Goal: Task Accomplishment & Management: Use online tool/utility

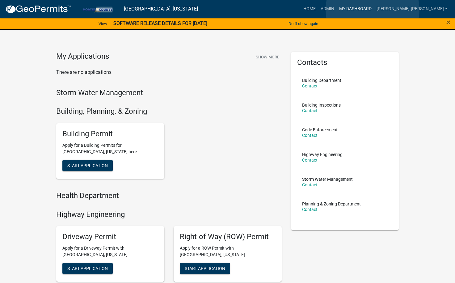
click at [373, 10] on link "My Dashboard" at bounding box center [355, 9] width 37 height 12
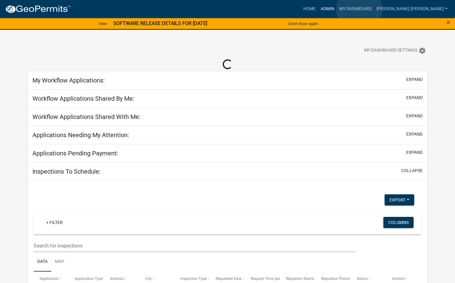
click at [337, 9] on link "Admin" at bounding box center [327, 9] width 19 height 12
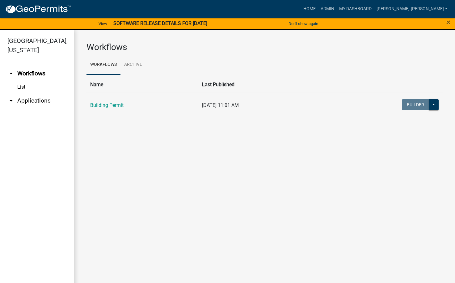
click at [38, 93] on link "arrow_drop_down Applications" at bounding box center [37, 100] width 74 height 15
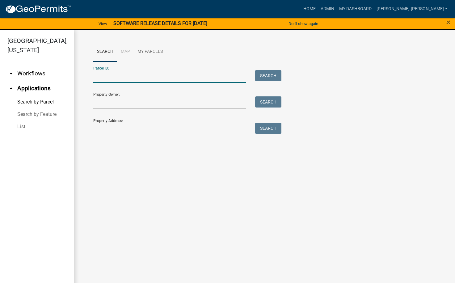
click at [101, 78] on input "Parcel ID:" at bounding box center [169, 76] width 153 height 13
click at [144, 79] on input "Parcel ID:" at bounding box center [169, 76] width 153 height 13
type input "640815101006000019"
click at [276, 73] on button "Search" at bounding box center [268, 75] width 26 height 11
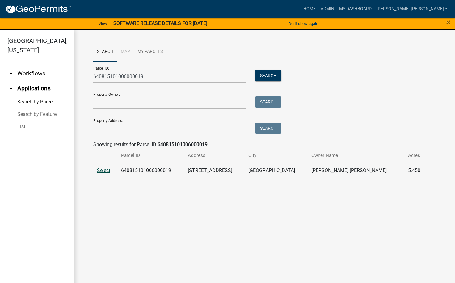
click at [100, 171] on span "Select" at bounding box center [103, 170] width 13 height 6
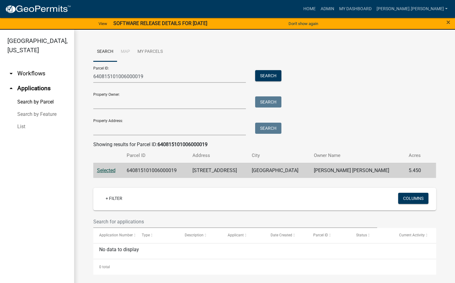
scroll to position [7, 0]
